Goal: Task Accomplishment & Management: Complete application form

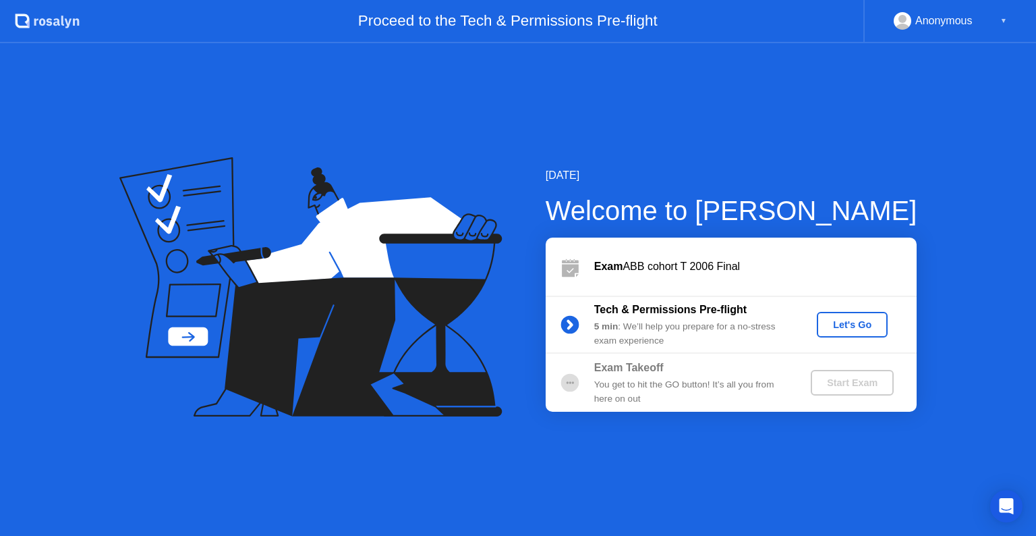
click at [854, 326] on div "Let's Go" at bounding box center [852, 324] width 60 height 11
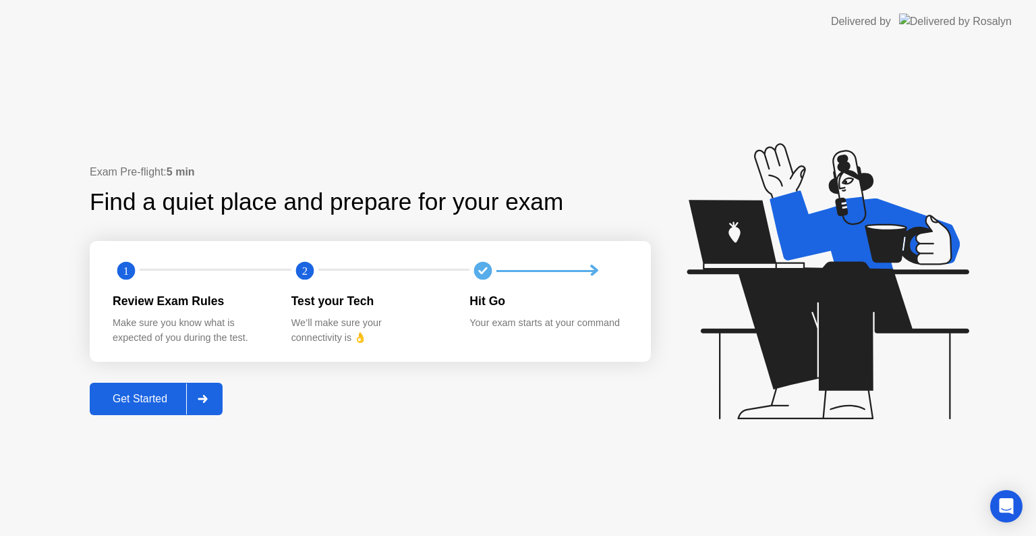
click at [167, 403] on div "Get Started" at bounding box center [140, 399] width 92 height 12
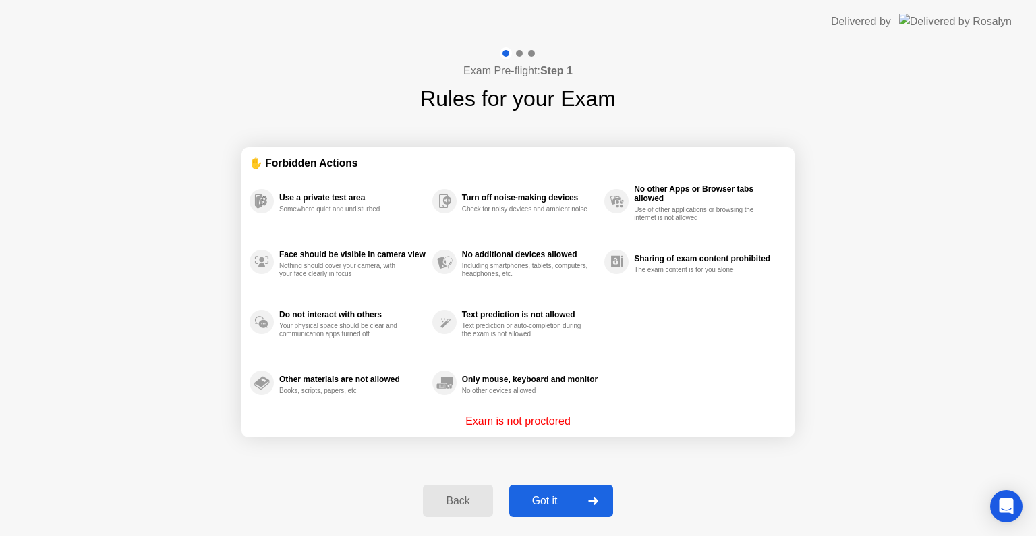
click at [548, 495] on div "Got it" at bounding box center [544, 501] width 63 height 12
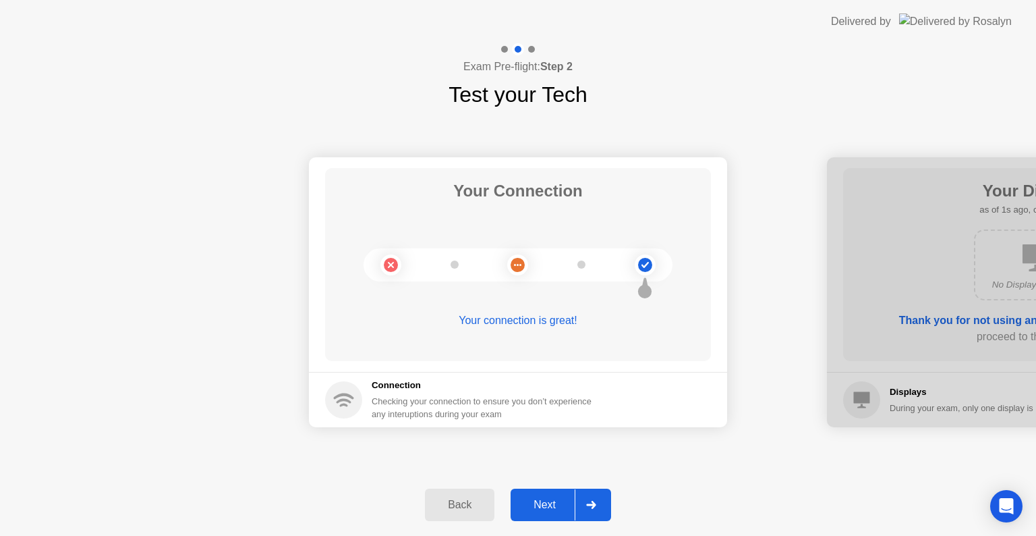
click at [584, 499] on div at bounding box center [591, 504] width 32 height 31
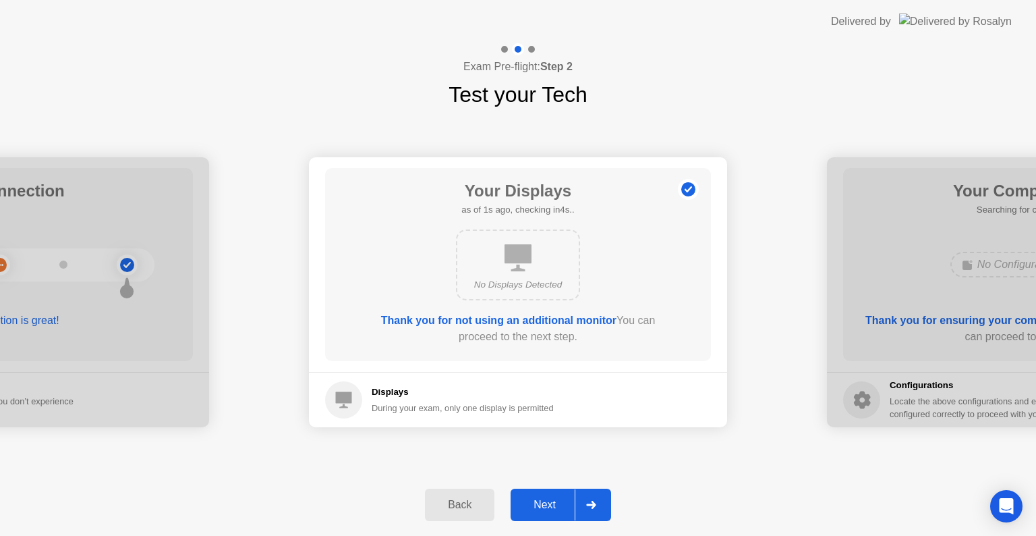
click at [584, 499] on div at bounding box center [591, 504] width 32 height 31
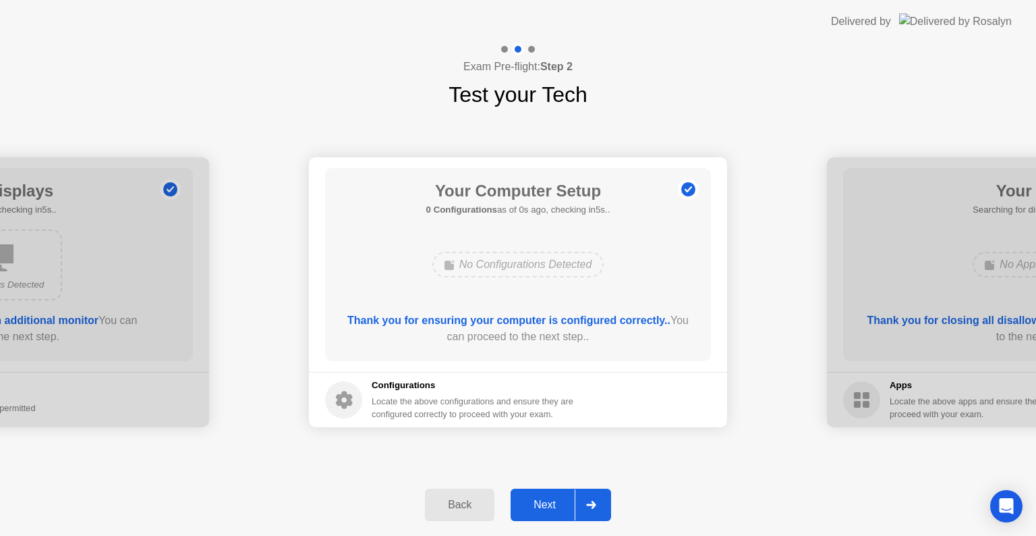
click at [584, 499] on div at bounding box center [591, 504] width 32 height 31
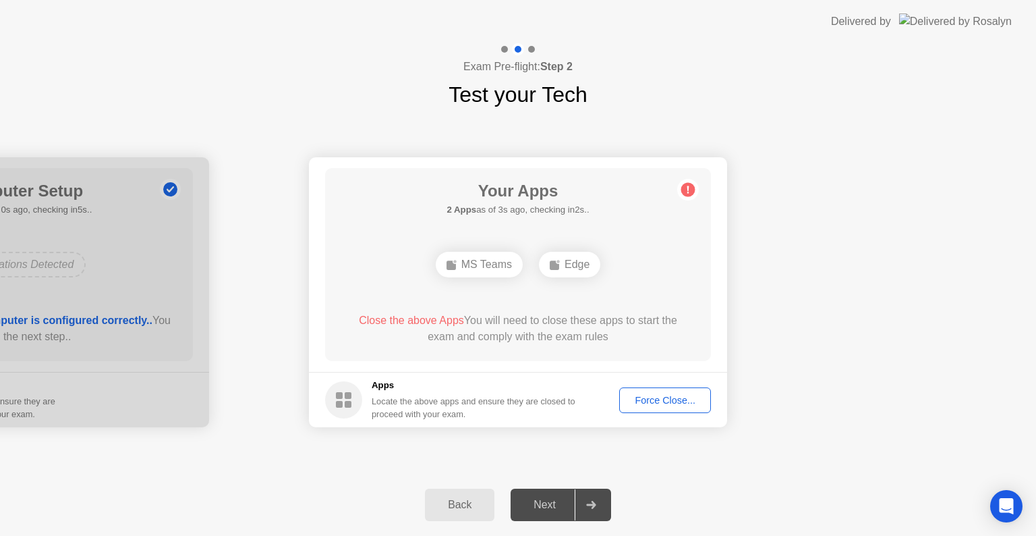
click at [673, 398] on div "Force Close..." at bounding box center [665, 400] width 82 height 11
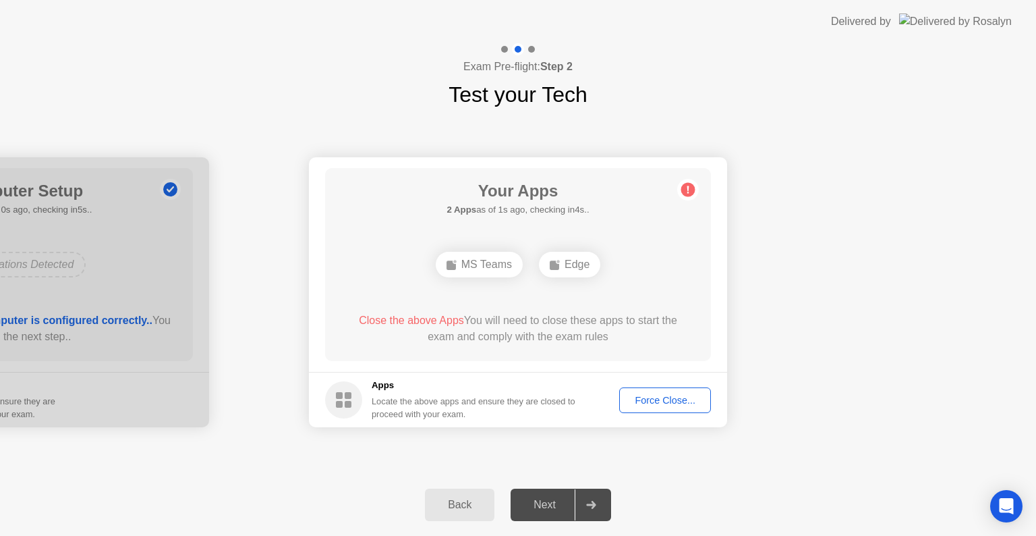
click at [663, 395] on div "Force Close..." at bounding box center [665, 400] width 82 height 11
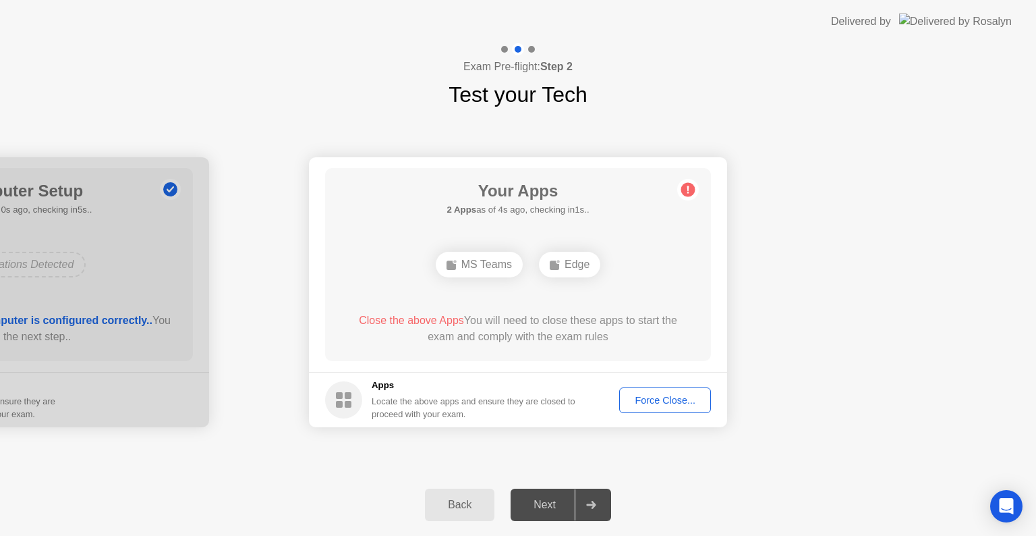
click at [649, 399] on div "Force Close..." at bounding box center [665, 400] width 82 height 11
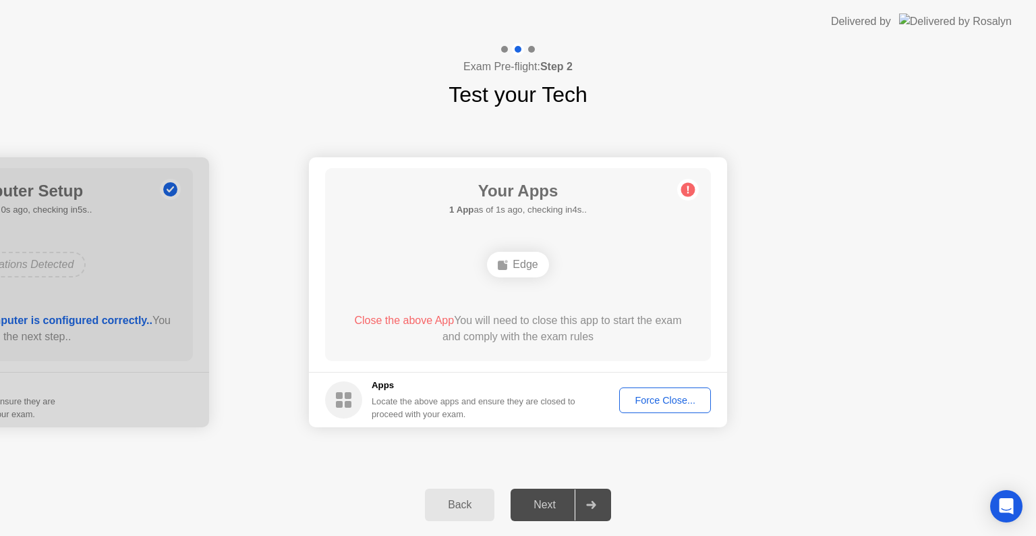
click at [653, 402] on div "Force Close..." at bounding box center [665, 400] width 82 height 11
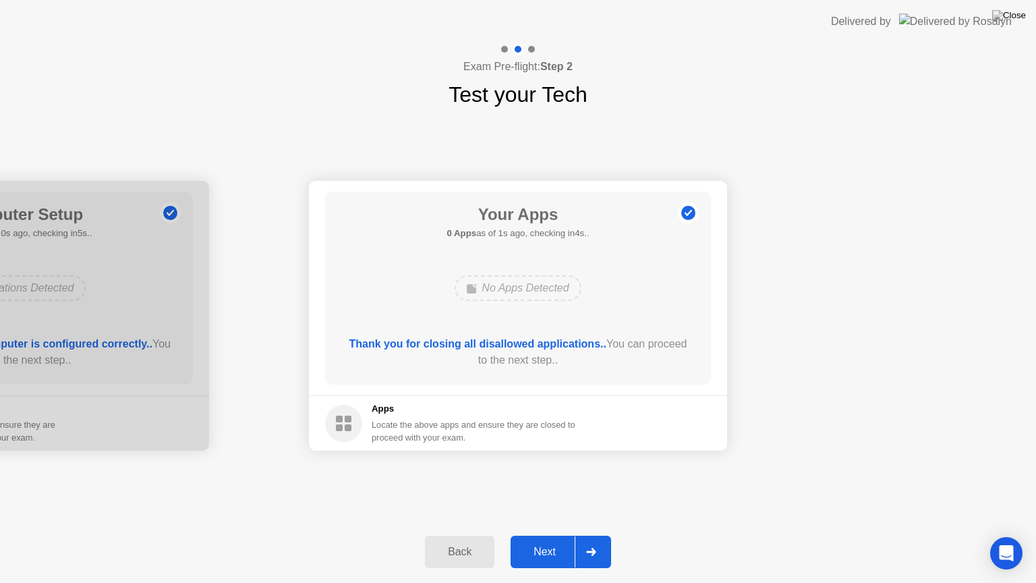
click at [551, 535] on div "Next" at bounding box center [545, 552] width 60 height 12
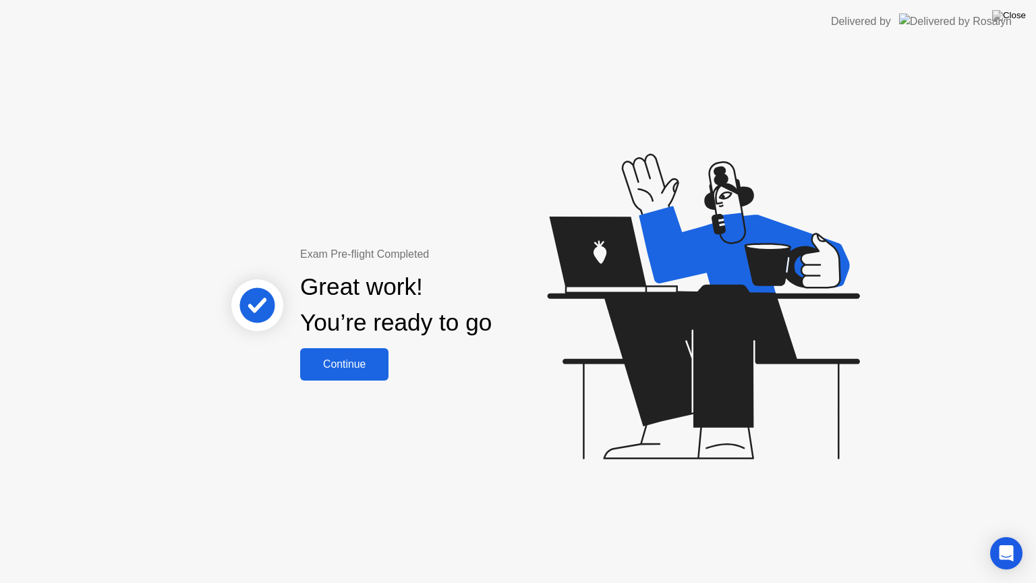
click at [349, 369] on div "Continue" at bounding box center [344, 364] width 80 height 12
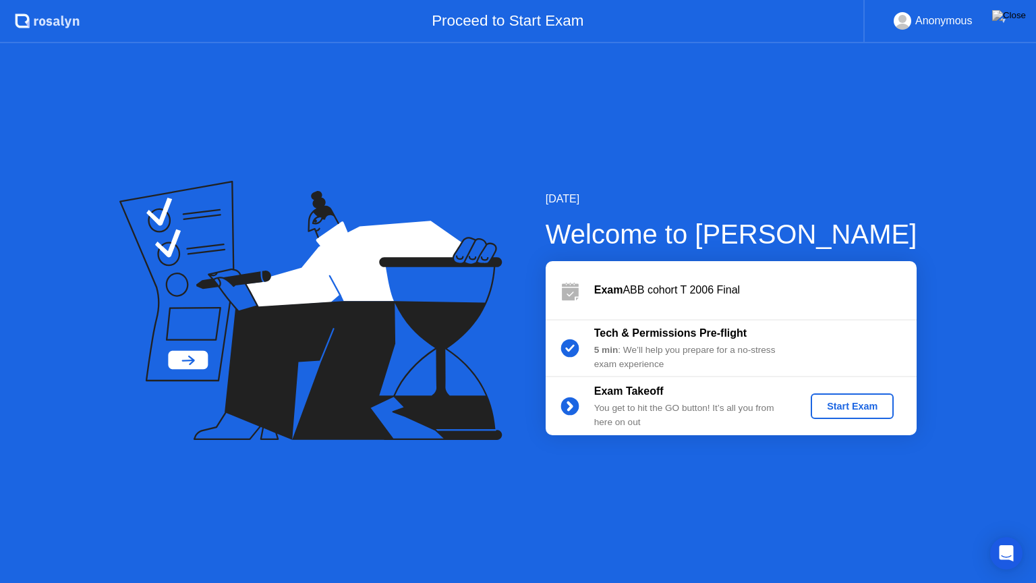
click at [839, 401] on div "Start Exam" at bounding box center [852, 406] width 72 height 11
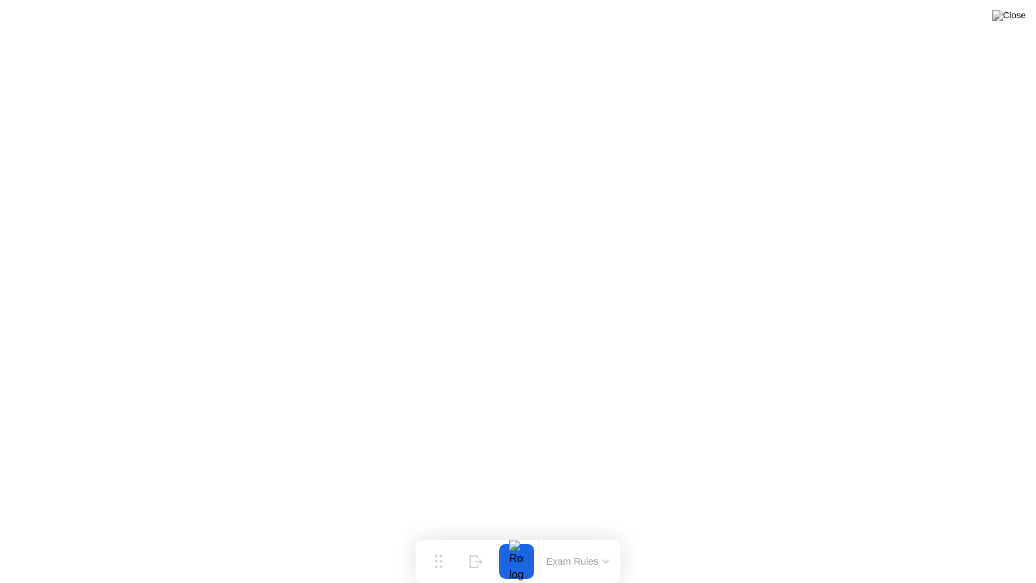
click at [602, 535] on icon at bounding box center [605, 561] width 7 height 4
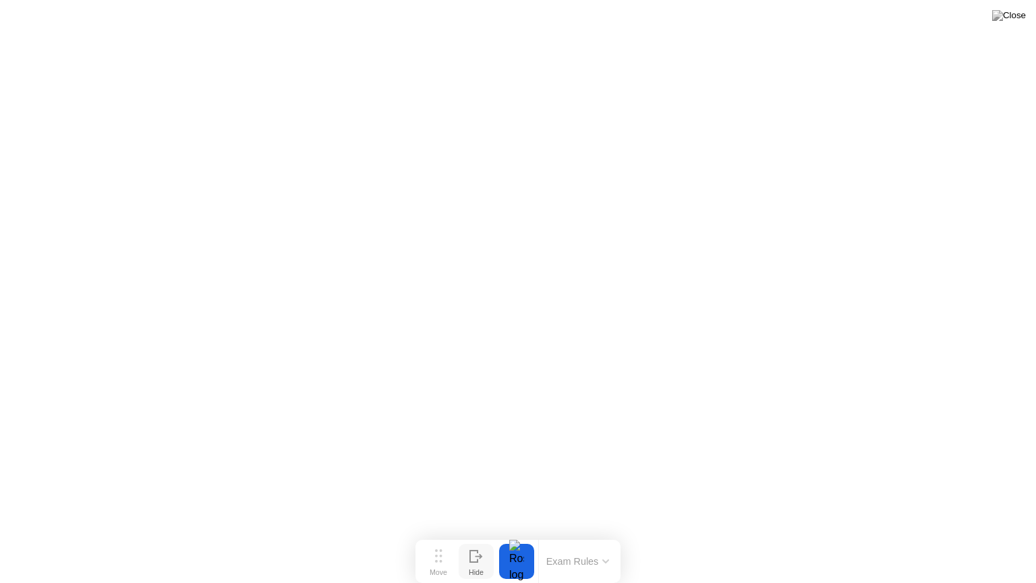
click at [475, 535] on icon at bounding box center [476, 556] width 13 height 13
click at [972, 535] on button "Show" at bounding box center [983, 561] width 35 height 35
click at [459, 535] on button "Hide" at bounding box center [476, 561] width 35 height 35
click at [966, 535] on button "Show" at bounding box center [983, 561] width 35 height 35
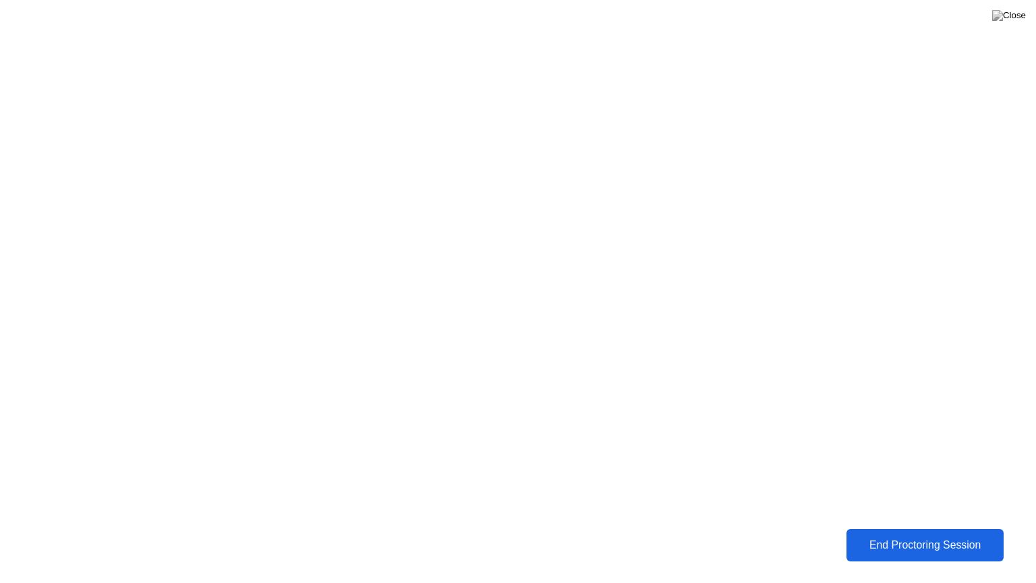
click at [919, 535] on button "End Proctoring Session" at bounding box center [925, 545] width 157 height 32
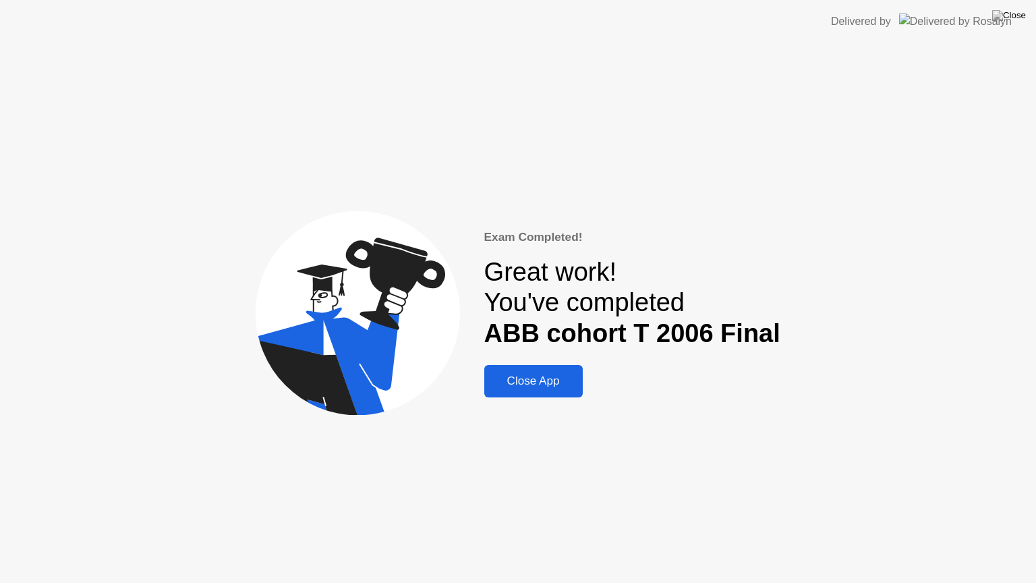
click at [518, 385] on div "Close App" at bounding box center [533, 380] width 90 height 13
